Goal: Task Accomplishment & Management: Manage account settings

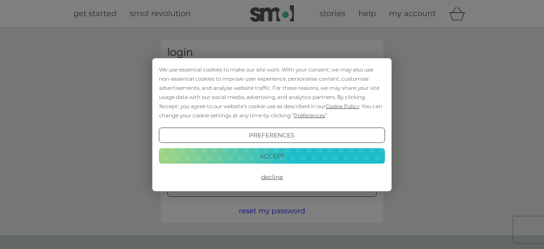
click at [270, 180] on button "Decline" at bounding box center [272, 177] width 226 height 16
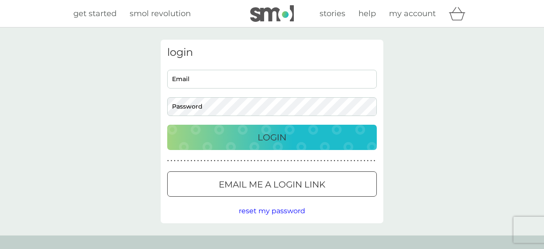
click at [186, 79] on input "Email" at bounding box center [272, 79] width 210 height 19
type input "[EMAIL_ADDRESS][DOMAIN_NAME]"
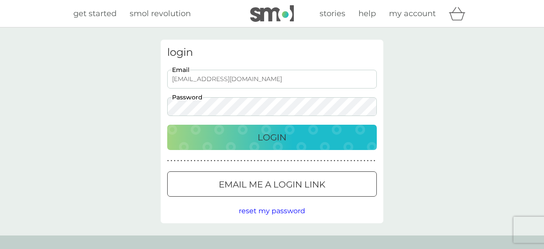
click at [275, 137] on p "Login" at bounding box center [272, 138] width 29 height 14
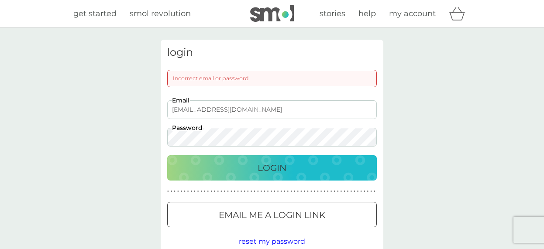
drag, startPoint x: 248, startPoint y: 170, endPoint x: 258, endPoint y: 176, distance: 12.4
click at [249, 170] on div "Login" at bounding box center [272, 168] width 192 height 14
